Goal: Ask a question: Seek information or help from site administrators or community

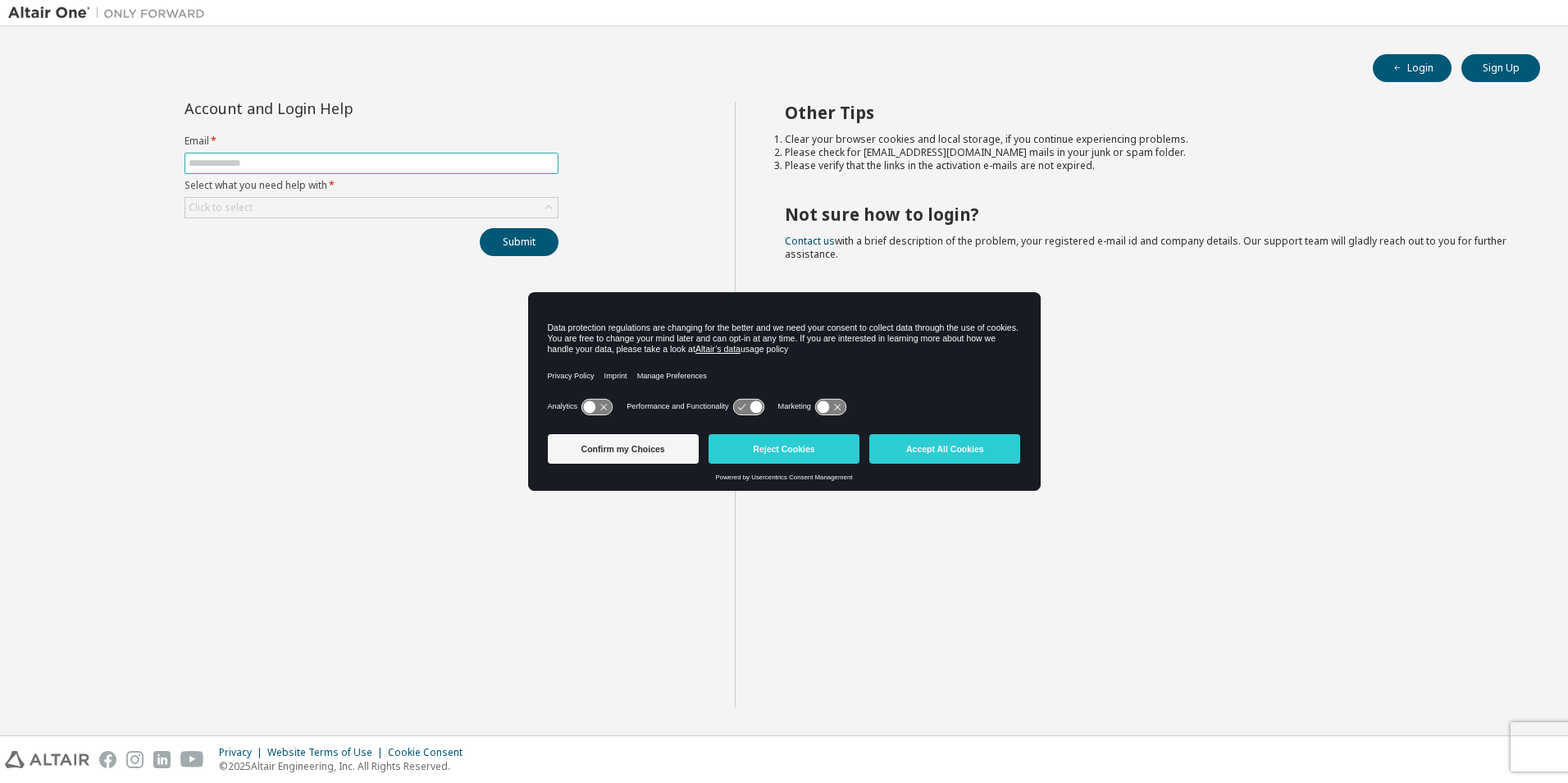
click at [275, 158] on input "text" at bounding box center [371, 163] width 365 height 13
click at [302, 215] on div "Click to select" at bounding box center [371, 207] width 373 height 20
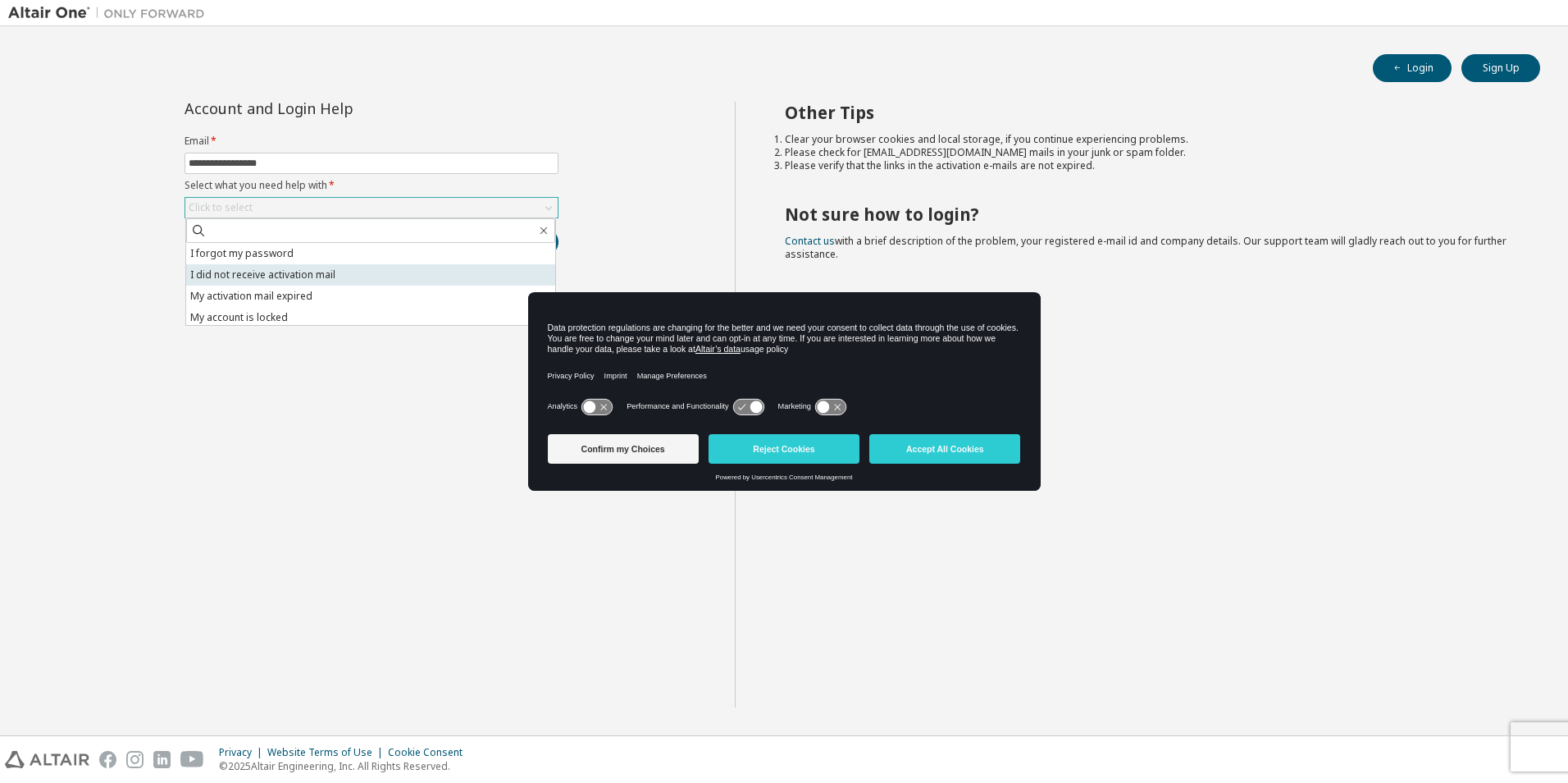
click at [331, 273] on li "I did not receive activation mail" at bounding box center [370, 275] width 369 height 21
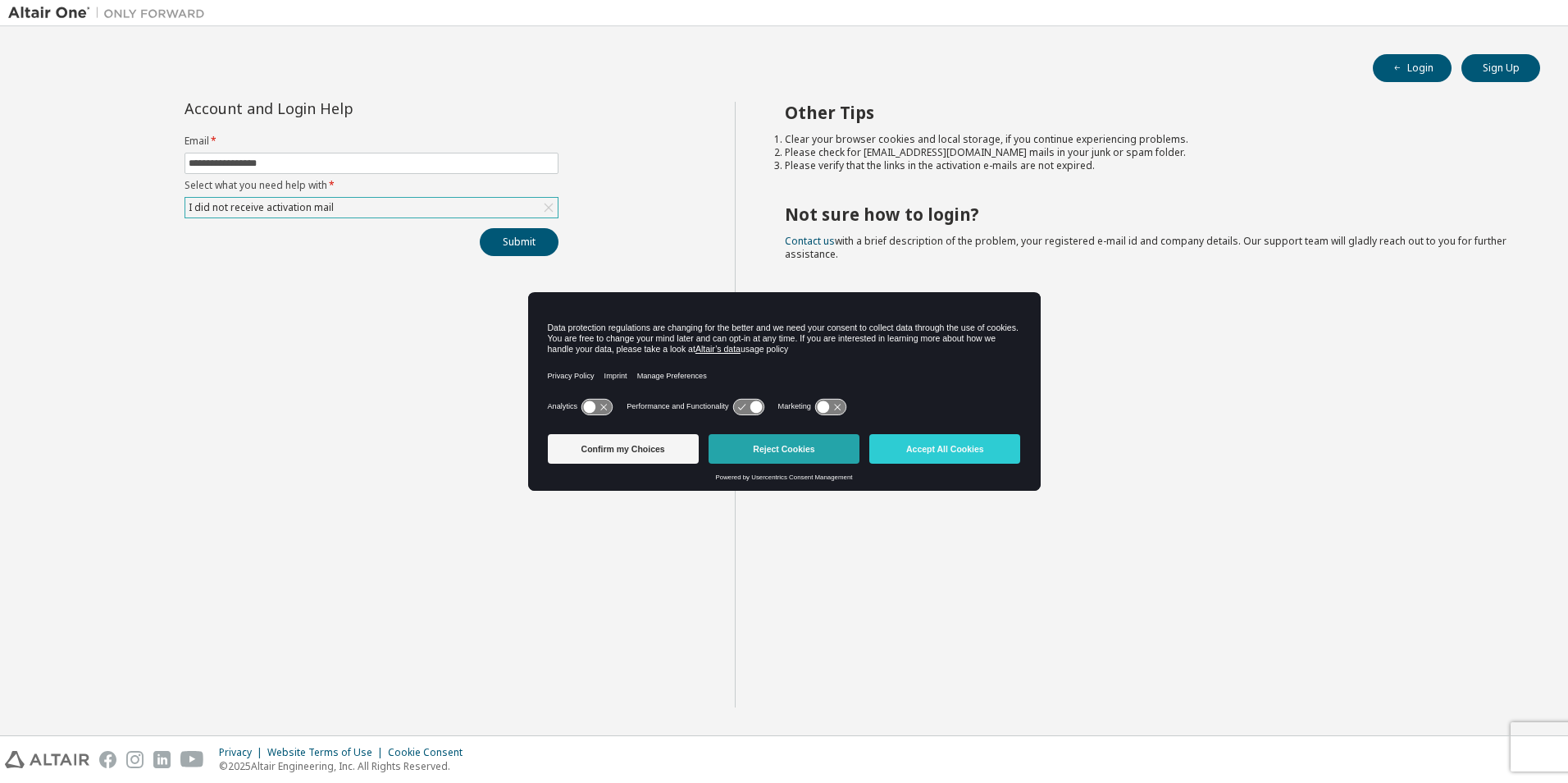
click at [827, 449] on button "Reject Cookies" at bounding box center [784, 449] width 151 height 29
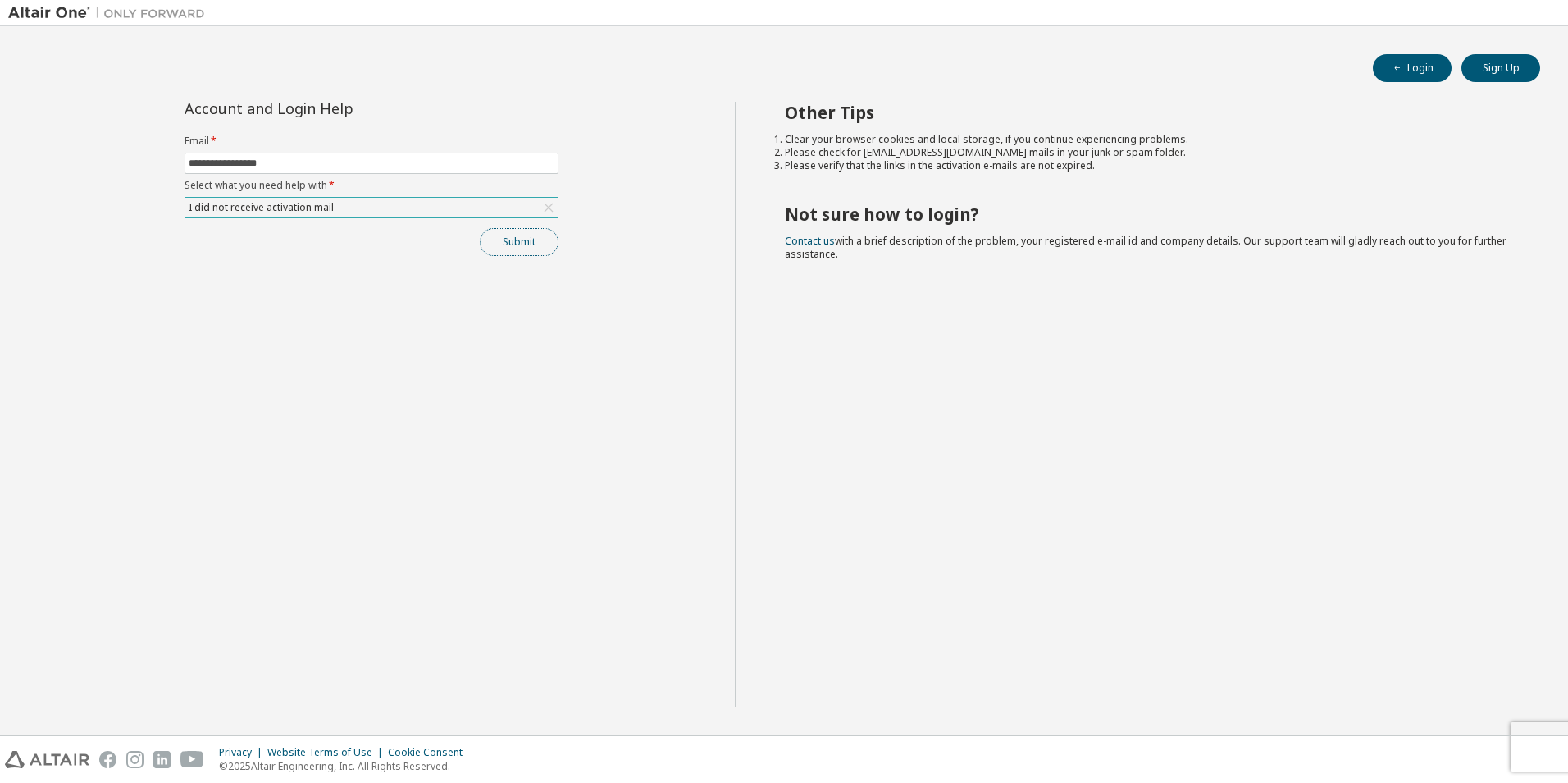
click at [524, 255] on button "Submit" at bounding box center [519, 241] width 79 height 28
click at [536, 237] on button "Submit" at bounding box center [519, 241] width 79 height 28
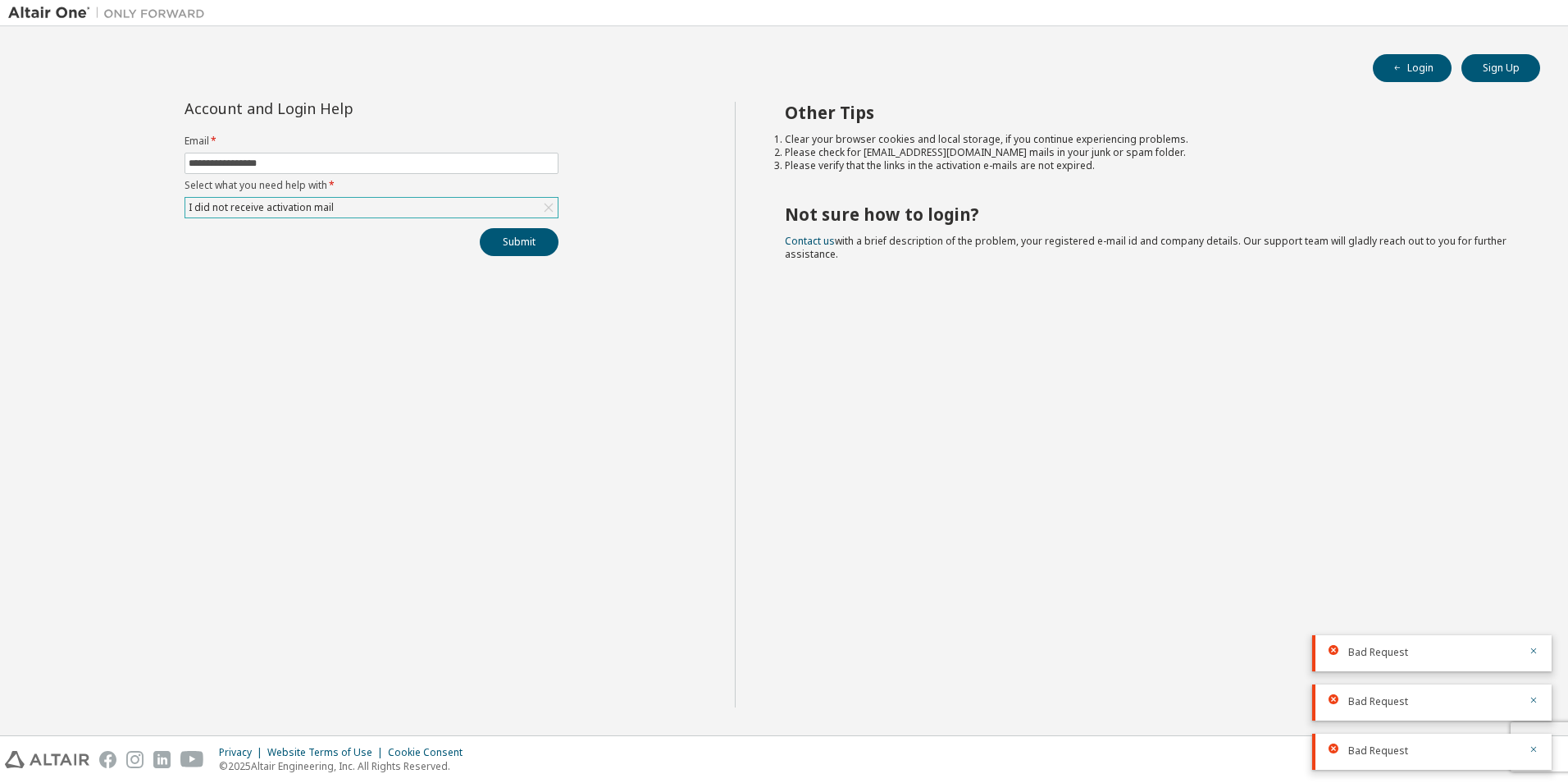
click at [1282, 462] on div "Other Tips Clear your browser cookies and local storage, if you continue experi…" at bounding box center [1147, 404] width 826 height 605
click at [1537, 651] on icon "button" at bounding box center [1533, 650] width 10 height 10
click at [1534, 695] on div "Bad Request" at bounding box center [1432, 702] width 239 height 36
click at [1534, 695] on icon "button" at bounding box center [1533, 699] width 10 height 10
click at [1534, 745] on icon "button" at bounding box center [1533, 748] width 10 height 10
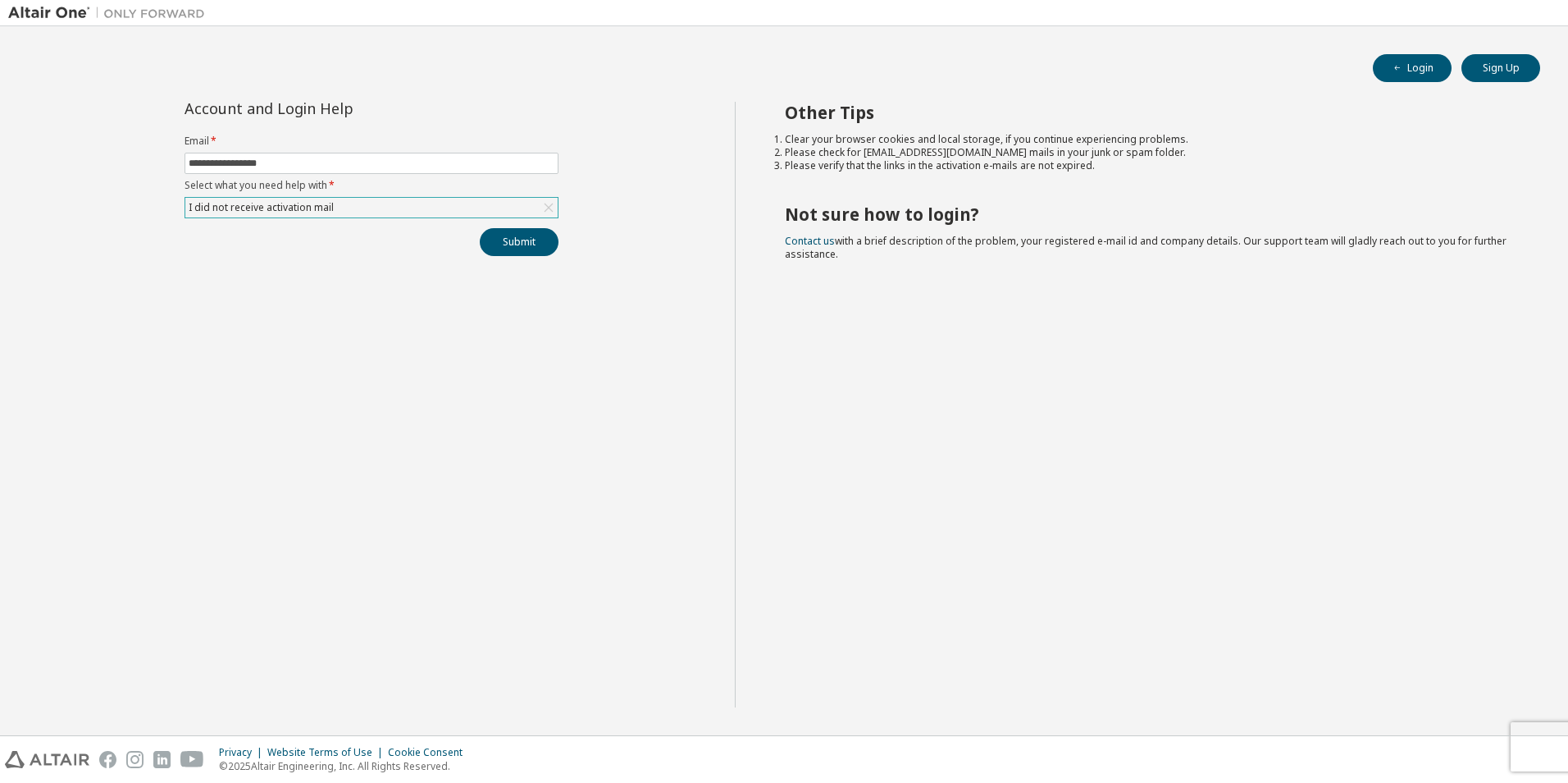
click at [1530, 751] on div "Privacy Website Terms of Use Cookie Consent © 2025 Altair Engineering, Inc. All…" at bounding box center [784, 759] width 1568 height 46
click at [518, 241] on button "Submit" at bounding box center [519, 241] width 79 height 28
click at [307, 158] on input "**********" at bounding box center [371, 163] width 365 height 13
click at [529, 248] on button "Submit" at bounding box center [519, 241] width 79 height 28
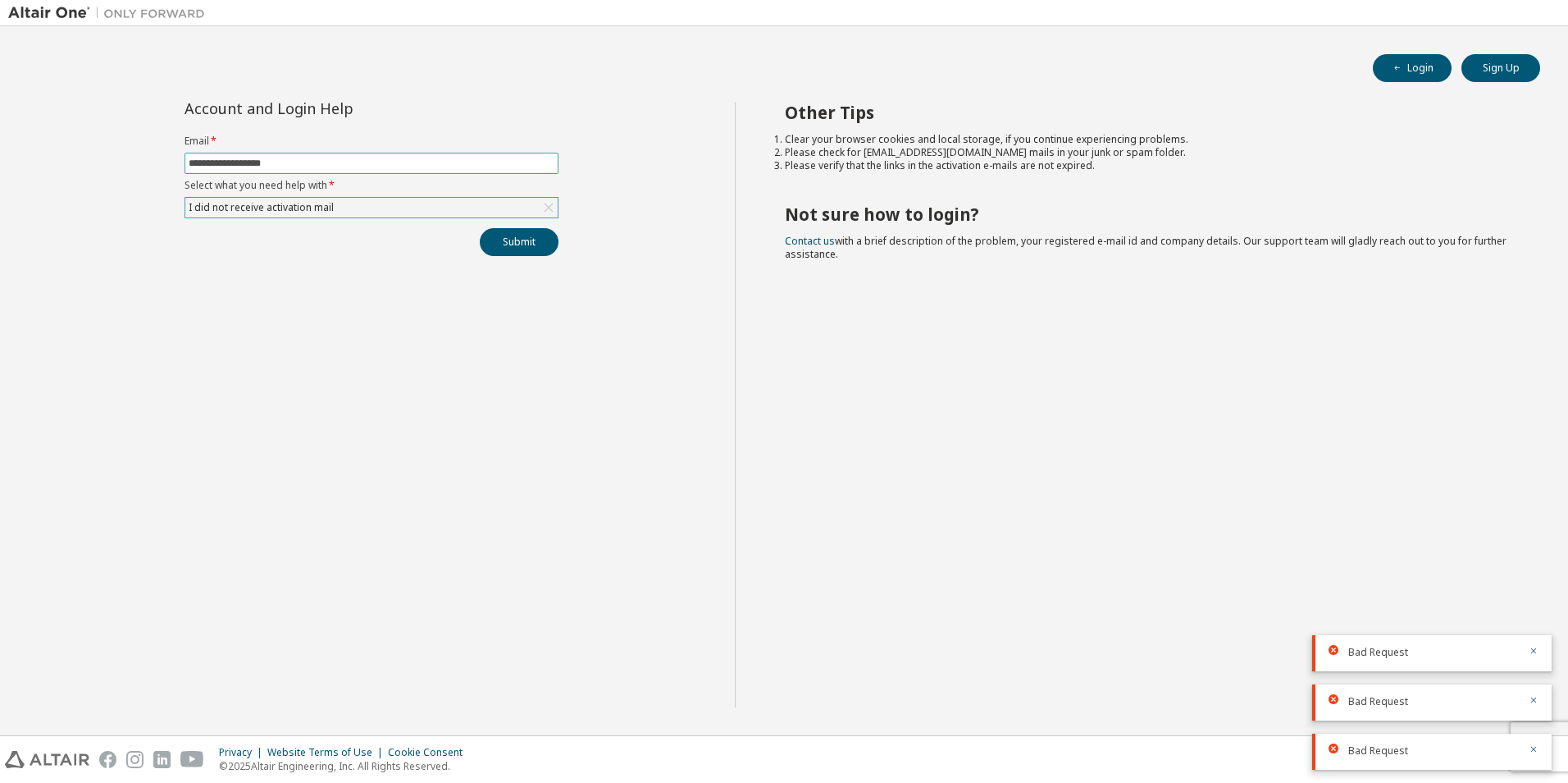
click at [378, 164] on input "**********" at bounding box center [371, 163] width 365 height 13
type input "**********"
drag, startPoint x: 381, startPoint y: 455, endPoint x: 350, endPoint y: 357, distance: 102.8
click at [381, 455] on div "**********" at bounding box center [371, 404] width 726 height 605
click at [295, 212] on div "I did not receive activation mail" at bounding box center [261, 207] width 150 height 18
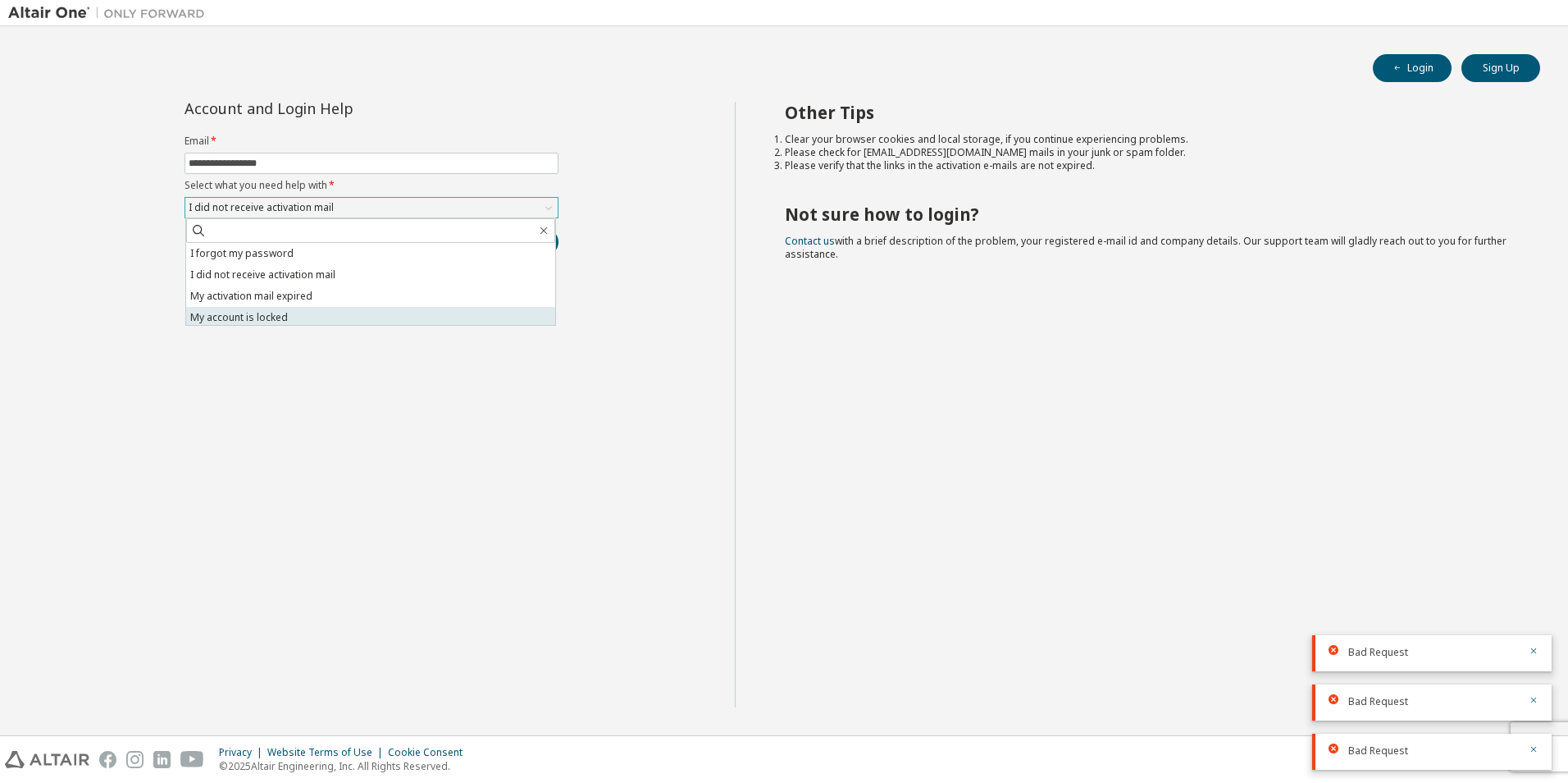
click at [319, 314] on li "My account is locked" at bounding box center [370, 317] width 369 height 21
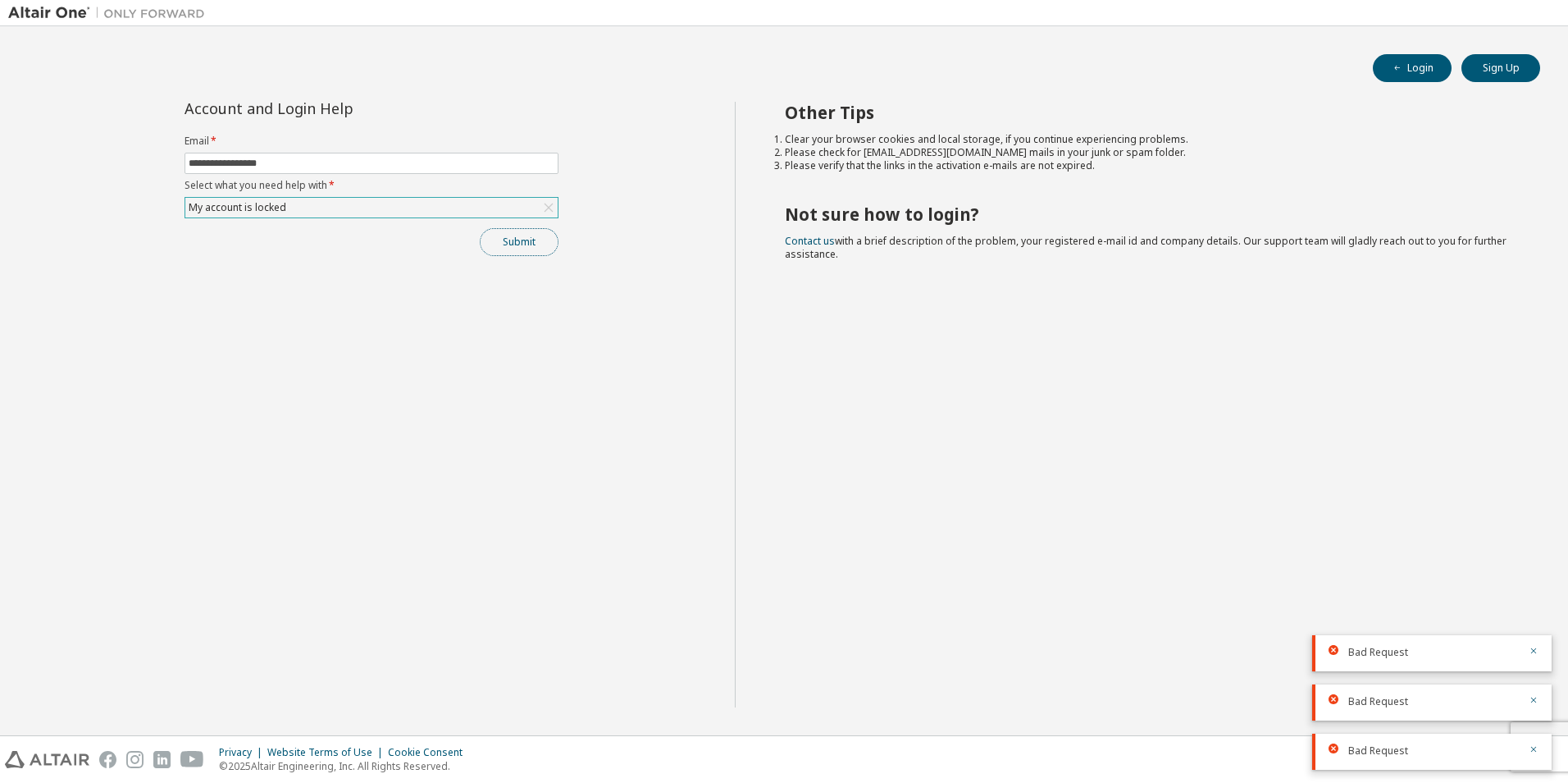
click at [520, 241] on button "Submit" at bounding box center [519, 241] width 79 height 28
